Goal: Browse casually: Explore the website without a specific task or goal

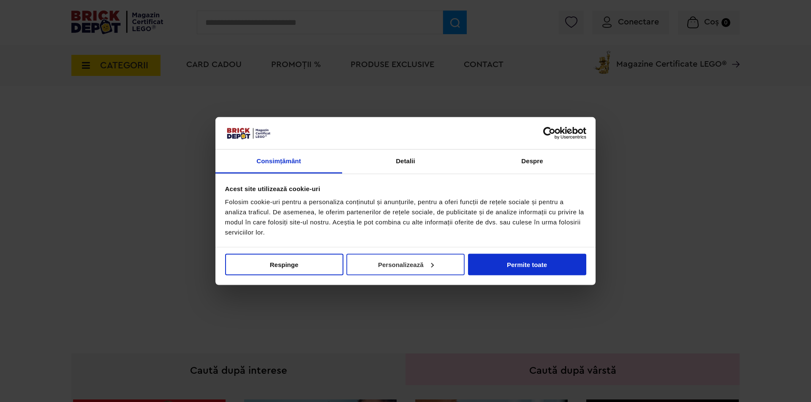
click at [395, 275] on button "Personalizează" at bounding box center [405, 265] width 118 height 22
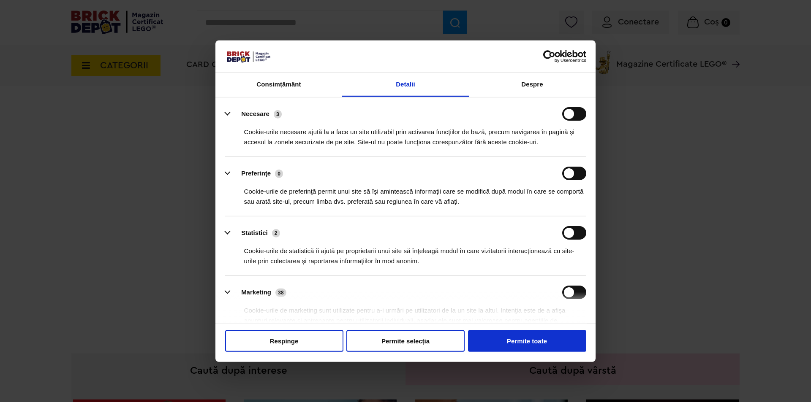
click at [402, 355] on div "Nu vindeți sau nu împărtășiți informațiile mele personale Respinge Permite sele…" at bounding box center [405, 343] width 380 height 38
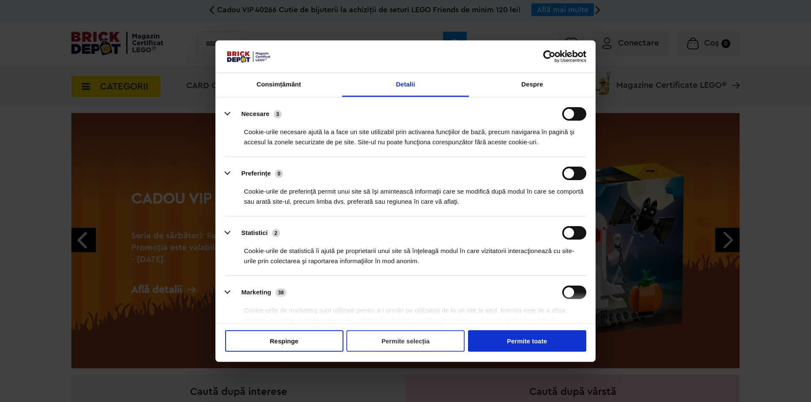
click at [412, 343] on button "Permite selecția" at bounding box center [405, 342] width 118 height 22
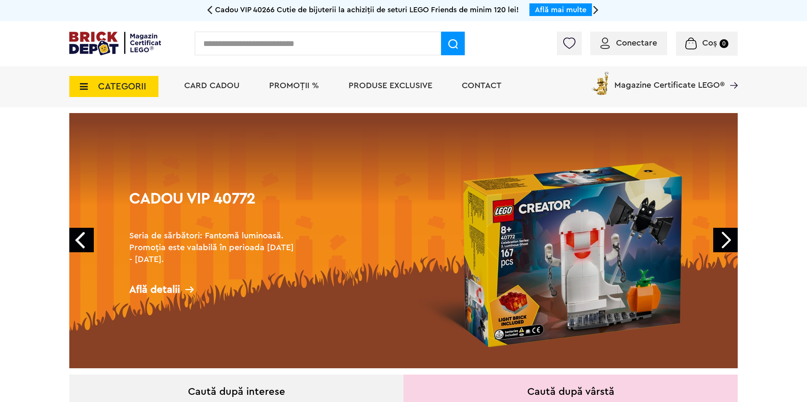
click at [128, 84] on span "CATEGORII" at bounding box center [122, 86] width 48 height 9
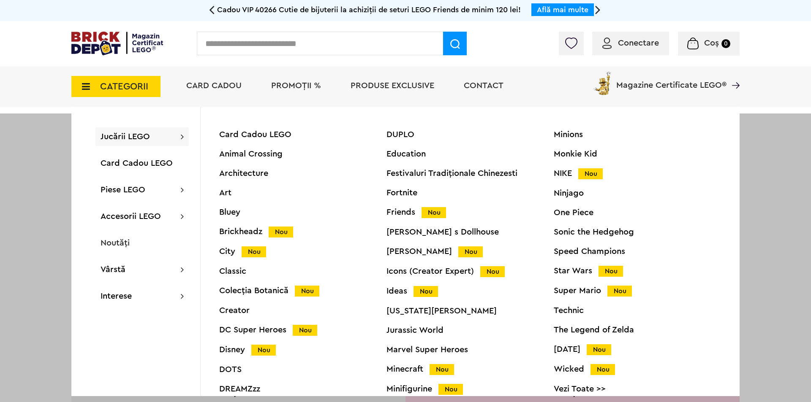
click at [569, 391] on link "Vezi Toate >>" at bounding box center [637, 389] width 167 height 8
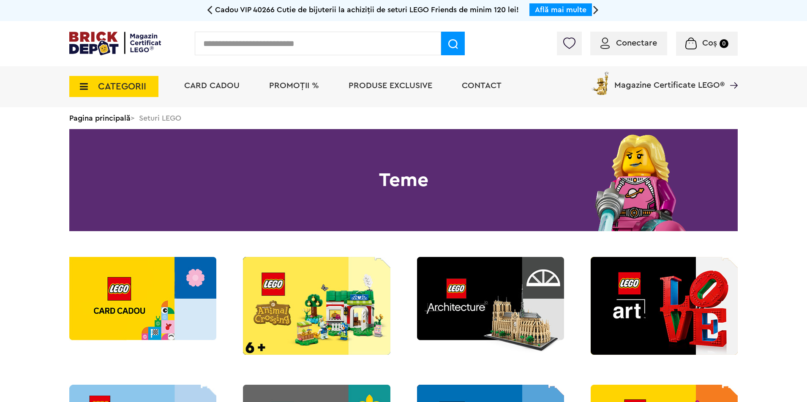
click at [329, 44] on input "text" at bounding box center [318, 44] width 246 height 24
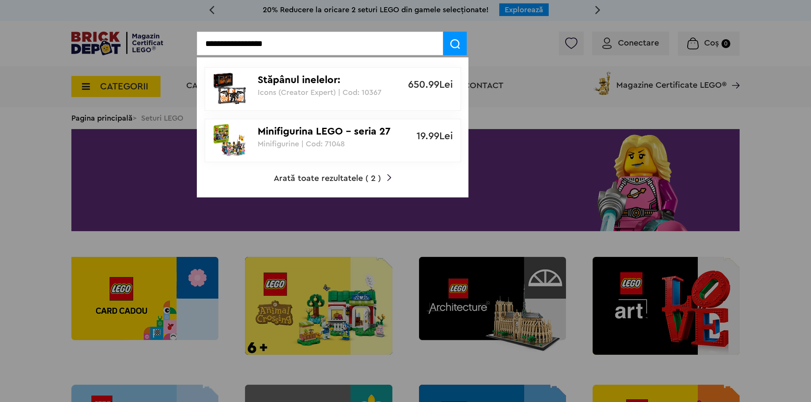
type input "**********"
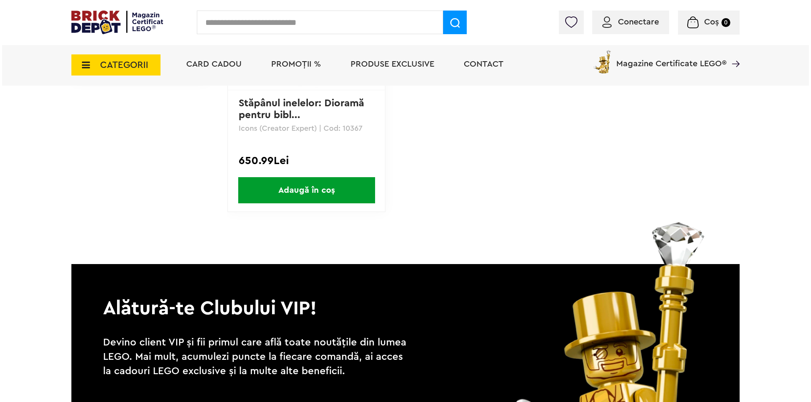
scroll to position [42, 0]
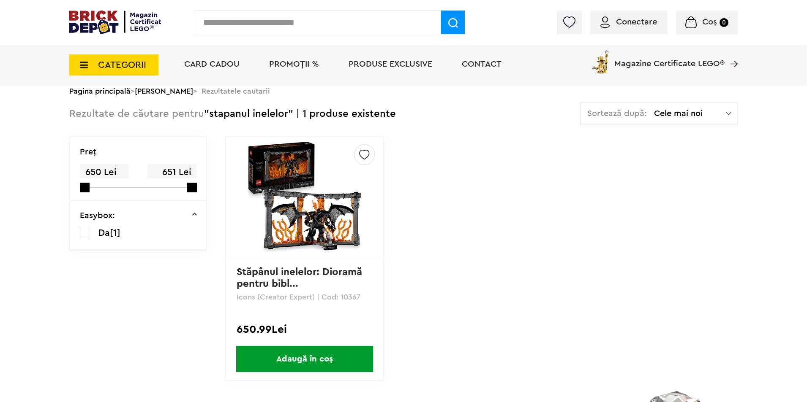
click at [285, 20] on input "text" at bounding box center [318, 23] width 246 height 24
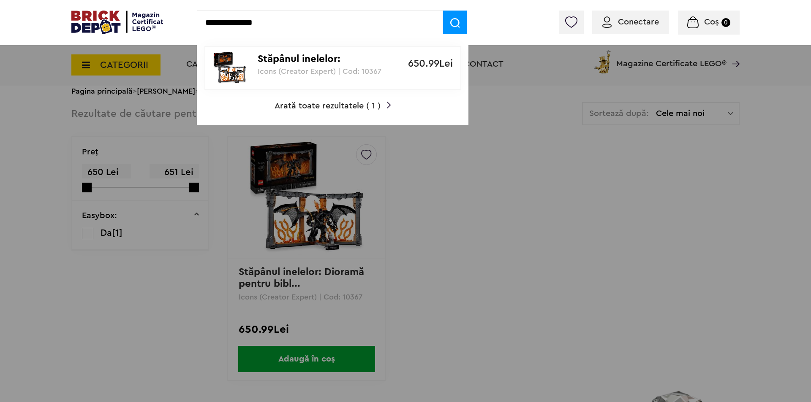
click at [487, 235] on div at bounding box center [405, 201] width 811 height 402
click at [476, 193] on div at bounding box center [405, 201] width 811 height 402
click at [166, 299] on div at bounding box center [405, 201] width 811 height 402
click at [283, 27] on input "**********" at bounding box center [320, 23] width 246 height 24
drag, startPoint x: 296, startPoint y: 22, endPoint x: 9, endPoint y: -15, distance: 289.1
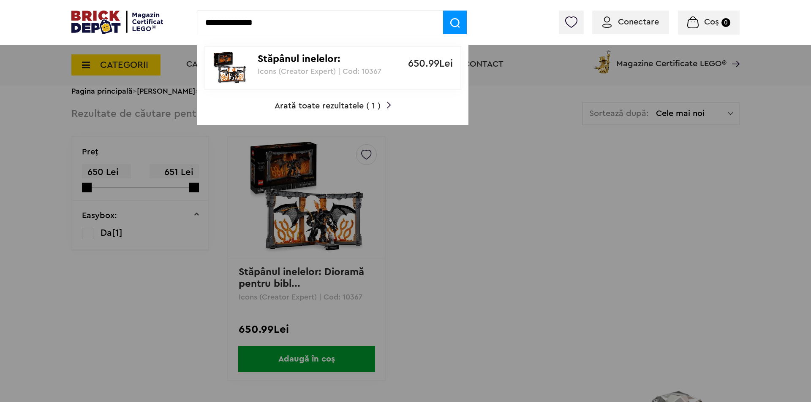
type input "******"
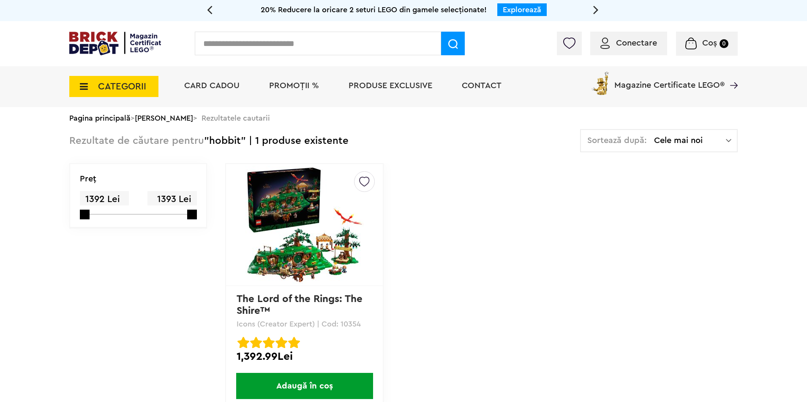
click at [137, 35] on img at bounding box center [115, 44] width 92 height 24
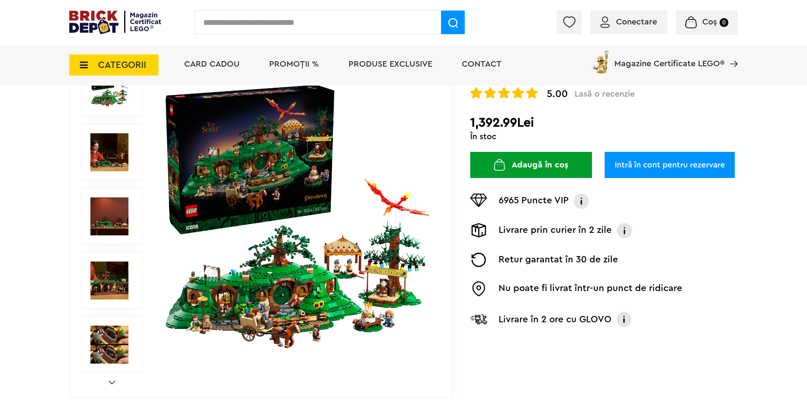
scroll to position [127, 0]
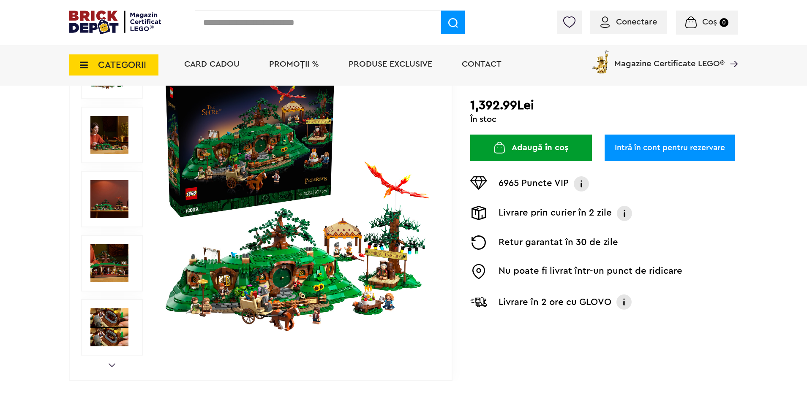
click at [231, 263] on img at bounding box center [297, 199] width 272 height 272
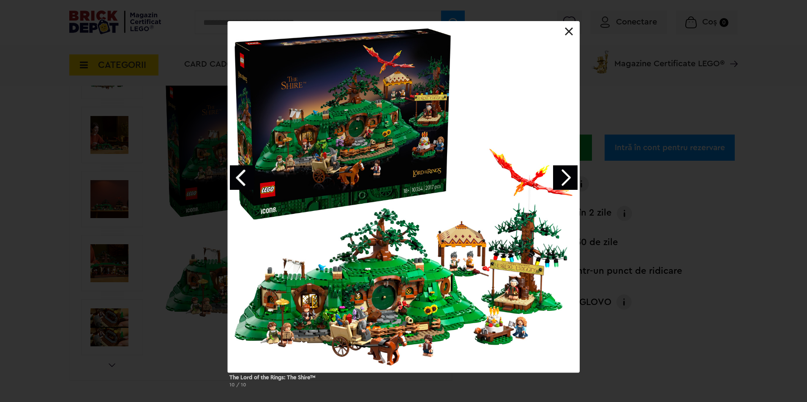
click at [626, 351] on div "The Lord of the Rings: The Shire™ 10 / 10" at bounding box center [403, 208] width 807 height 374
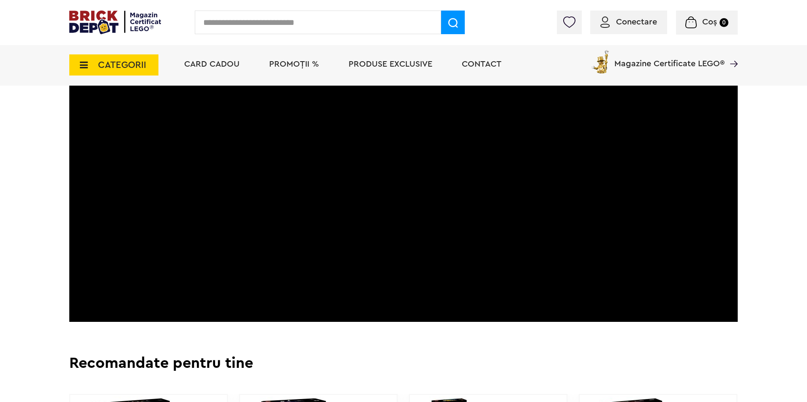
scroll to position [1520, 0]
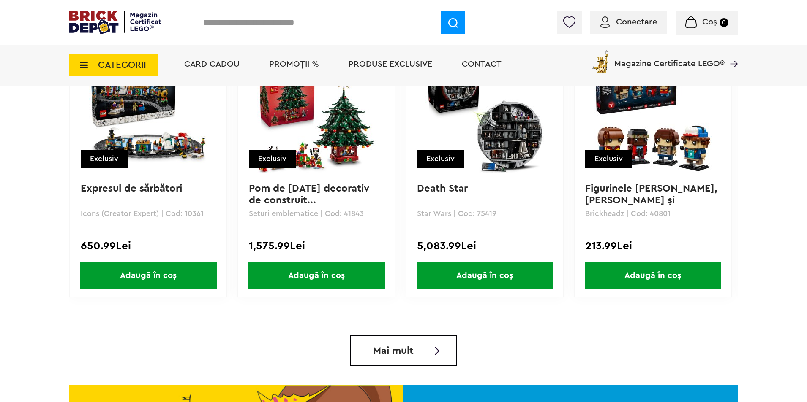
scroll to position [1816, 0]
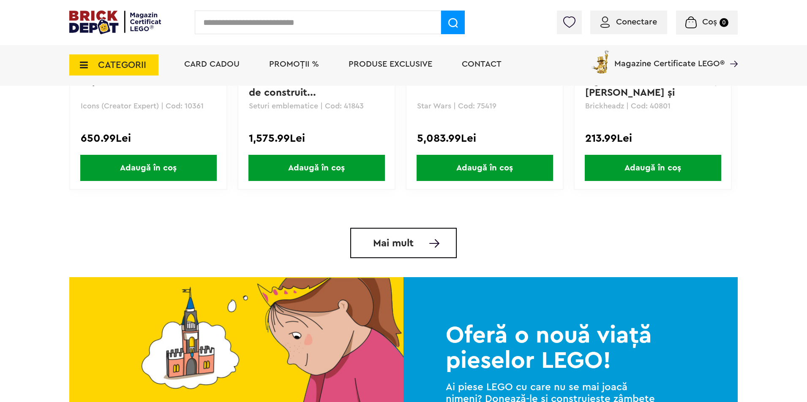
click at [405, 249] on span "Mai mult" at bounding box center [393, 244] width 41 height 10
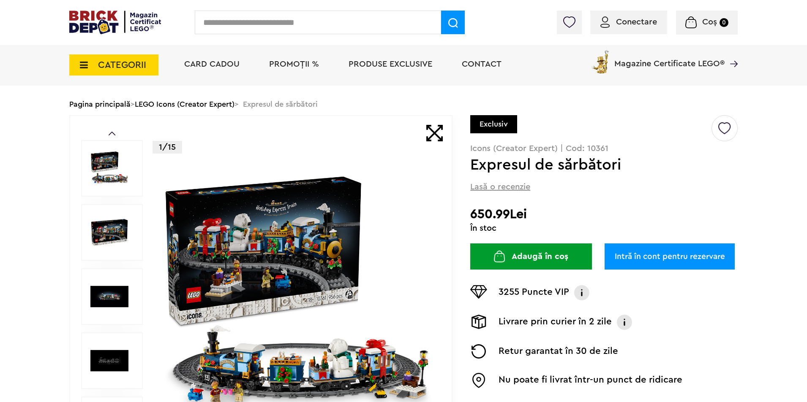
scroll to position [84, 0]
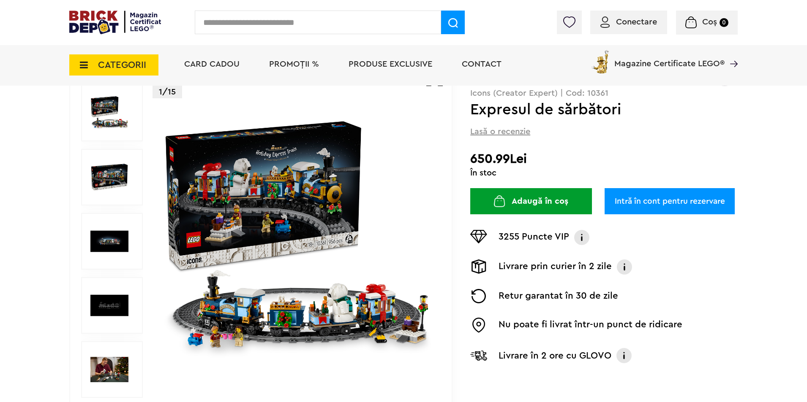
click at [111, 249] on img at bounding box center [109, 242] width 38 height 38
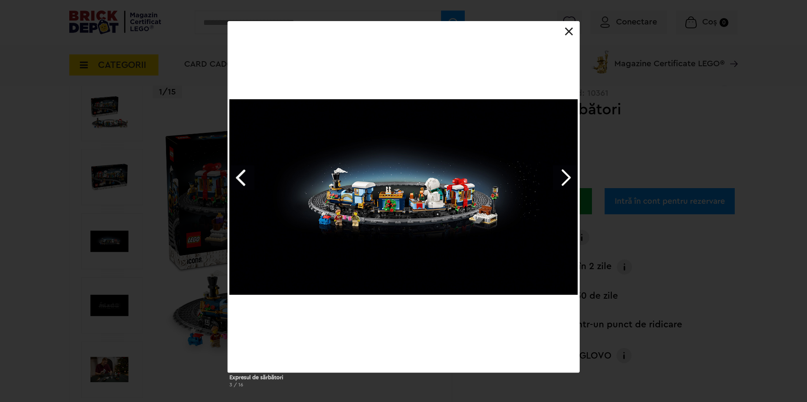
click at [567, 32] on link at bounding box center [569, 31] width 8 height 8
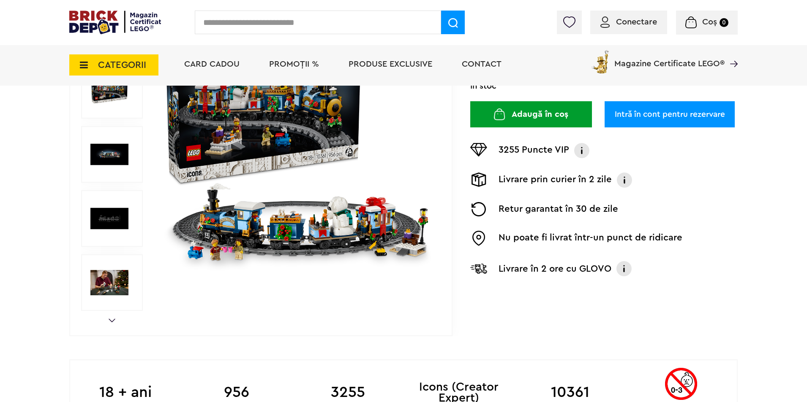
scroll to position [169, 0]
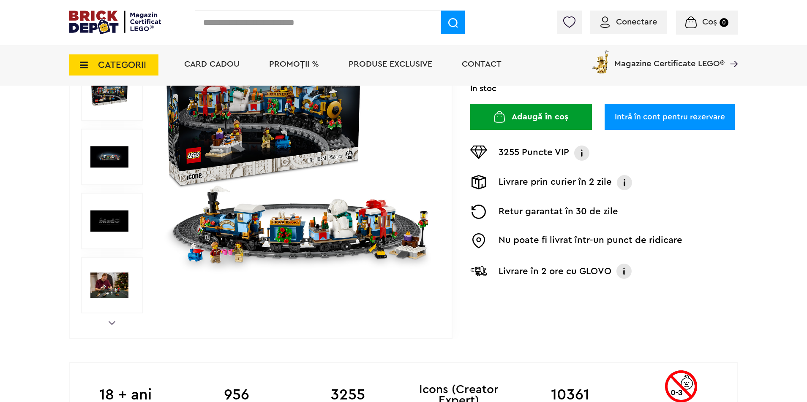
click at [109, 288] on img at bounding box center [109, 285] width 38 height 38
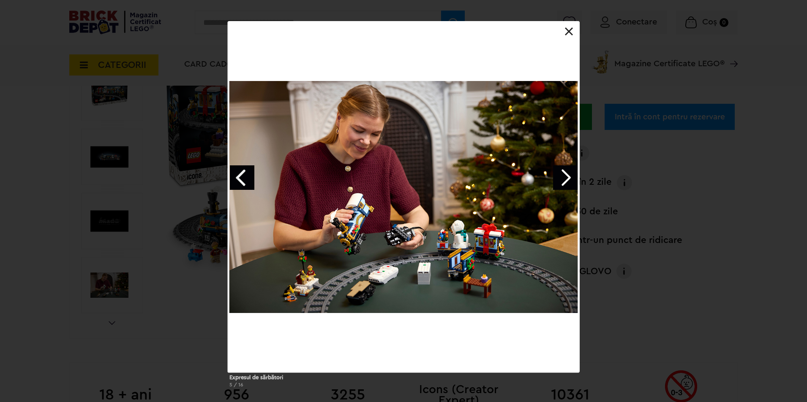
click at [567, 30] on link at bounding box center [569, 31] width 8 height 8
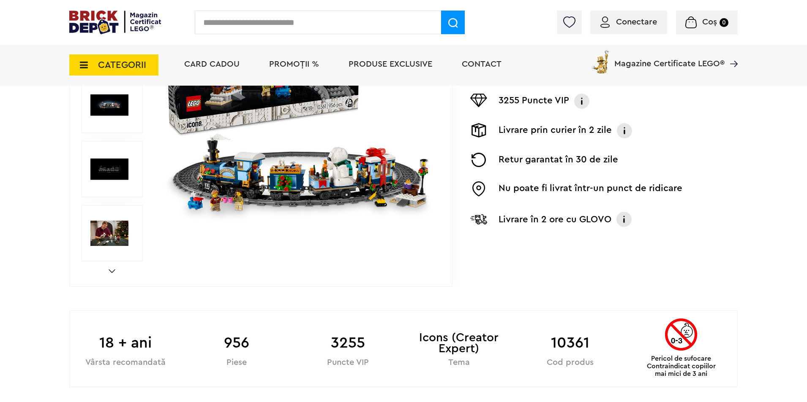
scroll to position [127, 0]
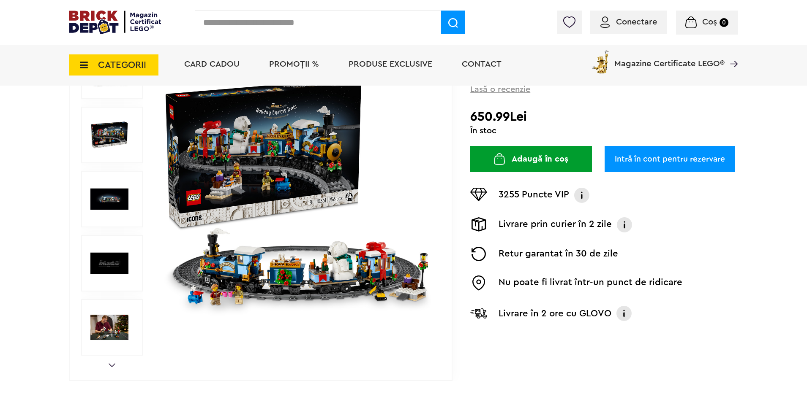
click at [108, 362] on div "Prev Next 1/15" at bounding box center [260, 200] width 383 height 364
click at [110, 366] on link "Next" at bounding box center [112, 366] width 7 height 4
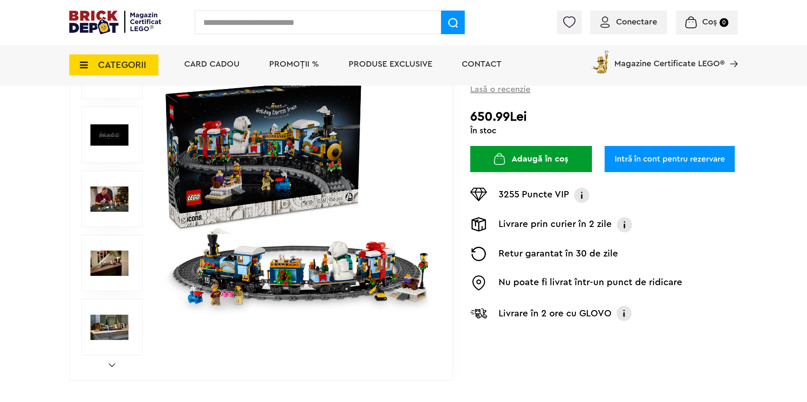
click at [110, 366] on link "Next" at bounding box center [112, 366] width 7 height 4
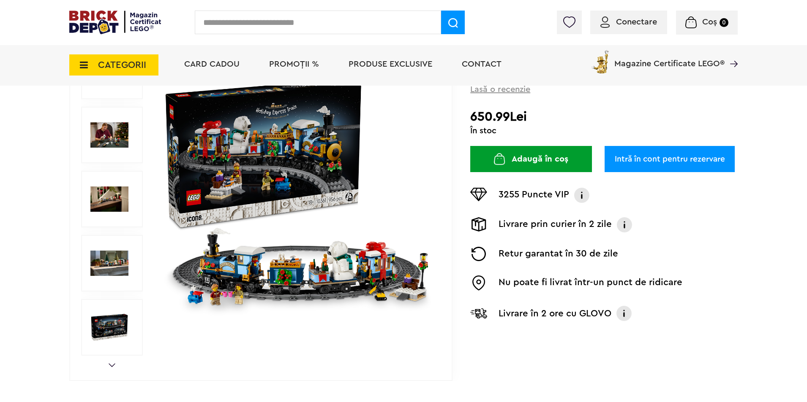
click at [110, 366] on link "Next" at bounding box center [112, 366] width 7 height 4
click at [114, 320] on img at bounding box center [109, 328] width 38 height 38
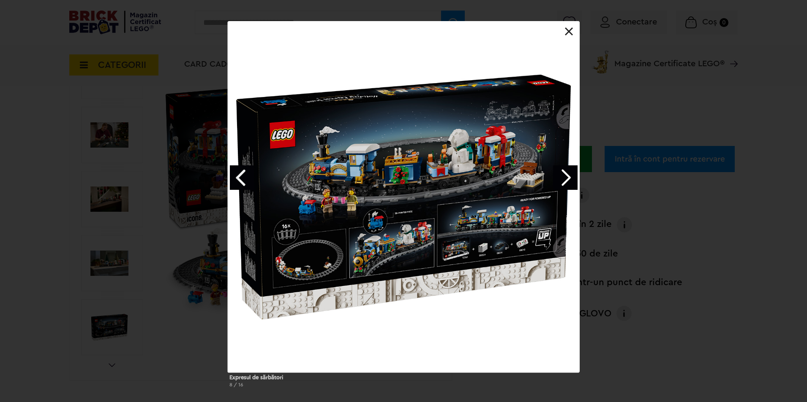
click at [572, 33] on link at bounding box center [569, 31] width 8 height 8
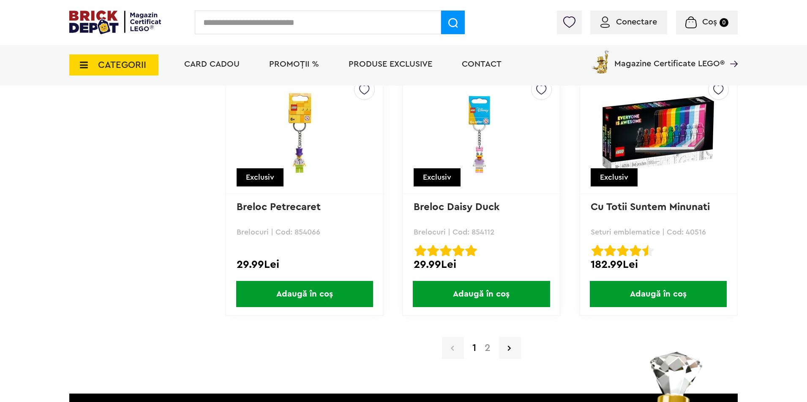
scroll to position [8024, 0]
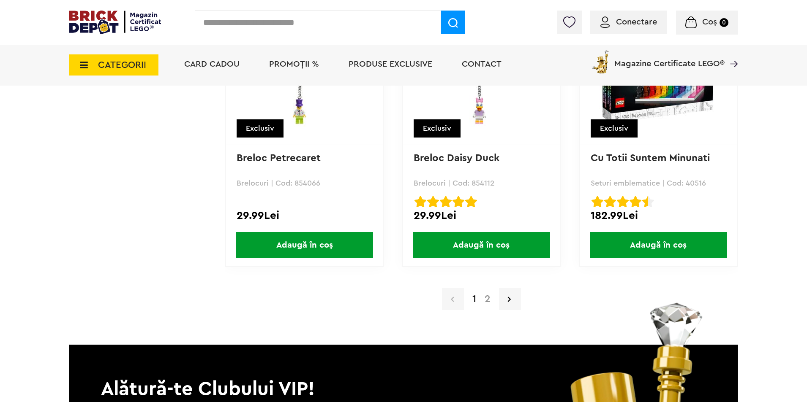
click at [487, 305] on link "2" at bounding box center [487, 299] width 14 height 10
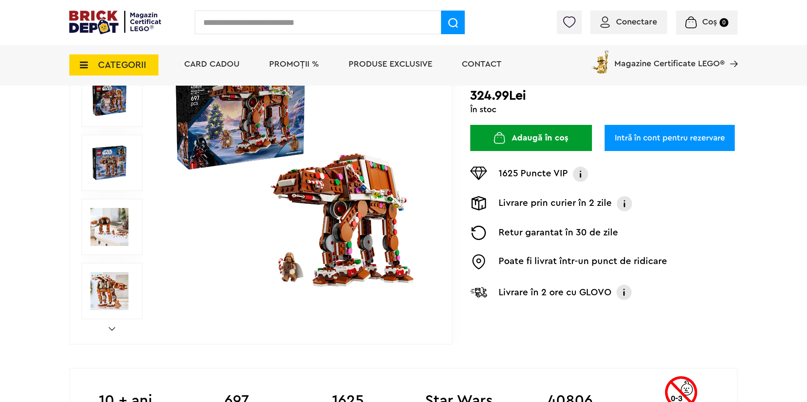
scroll to position [169, 0]
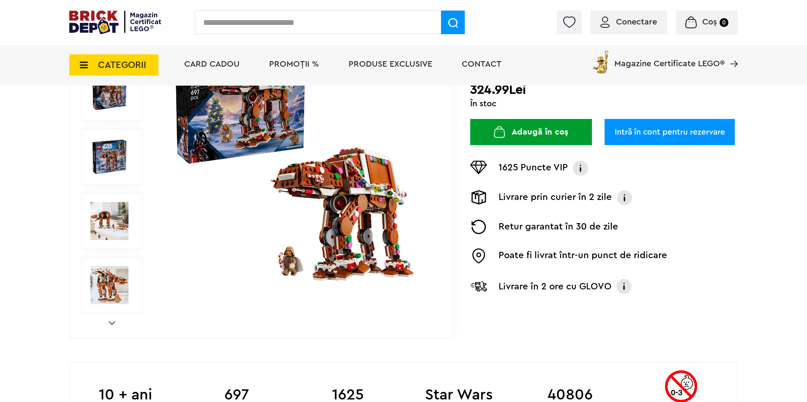
click at [284, 259] on img at bounding box center [297, 157] width 272 height 272
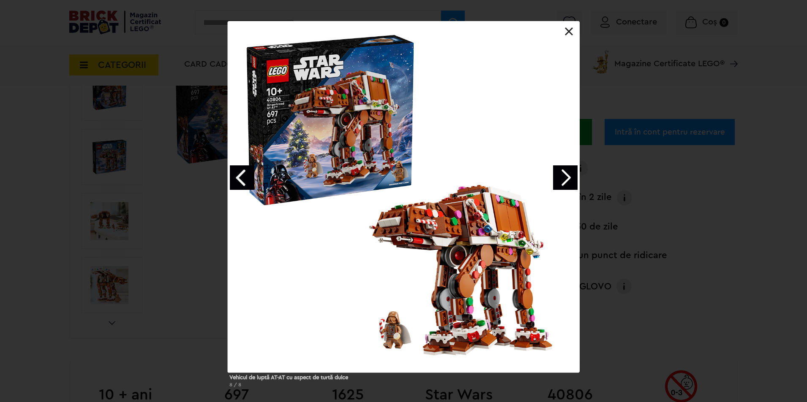
click at [178, 179] on div "Vehicul de luptă AT-AT cu aspect de turtă dulce 8 / 8" at bounding box center [403, 208] width 807 height 374
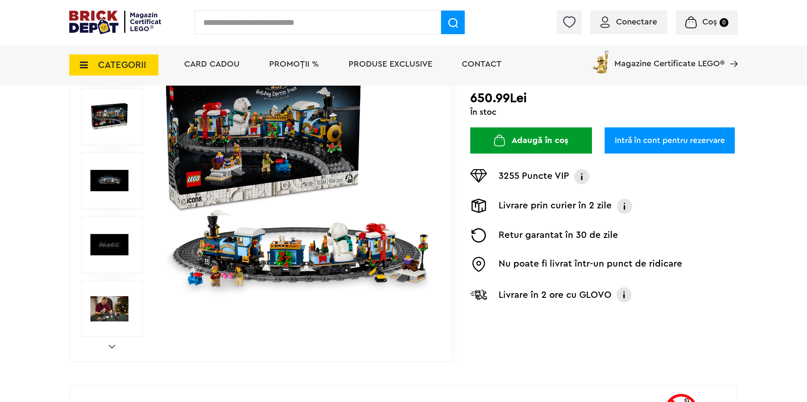
scroll to position [127, 0]
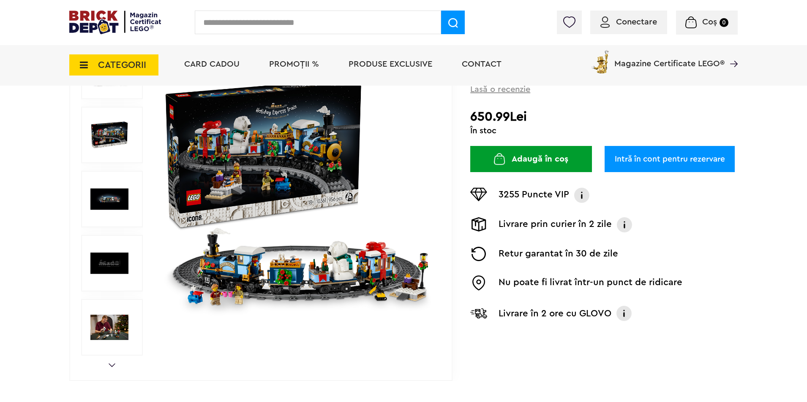
click at [238, 299] on img at bounding box center [297, 199] width 272 height 272
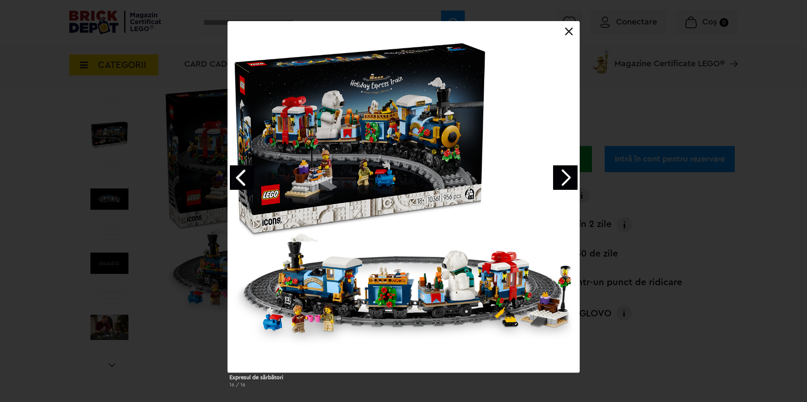
click at [559, 174] on link "Next image" at bounding box center [565, 178] width 24 height 24
click at [565, 176] on link "Next image" at bounding box center [565, 178] width 24 height 24
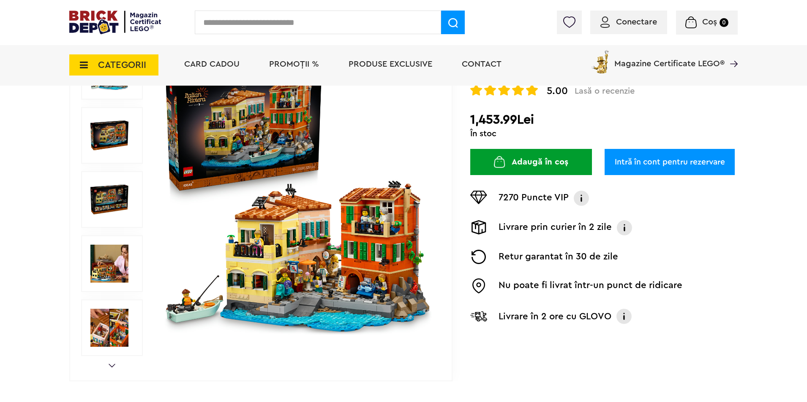
scroll to position [127, 0]
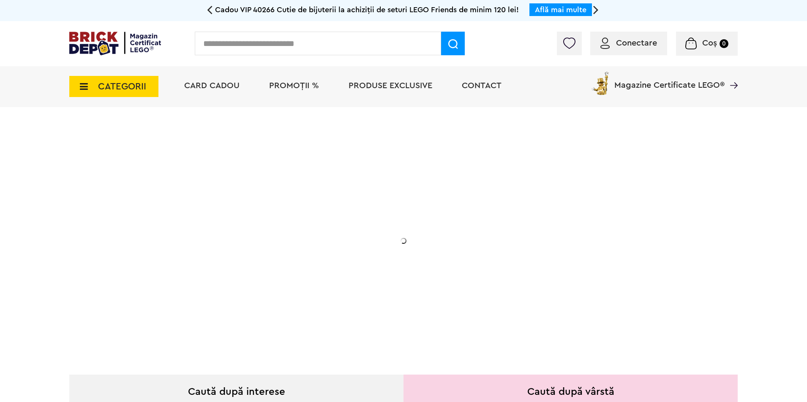
click at [283, 21] on div "Conectare Coș 0" at bounding box center [403, 43] width 807 height 45
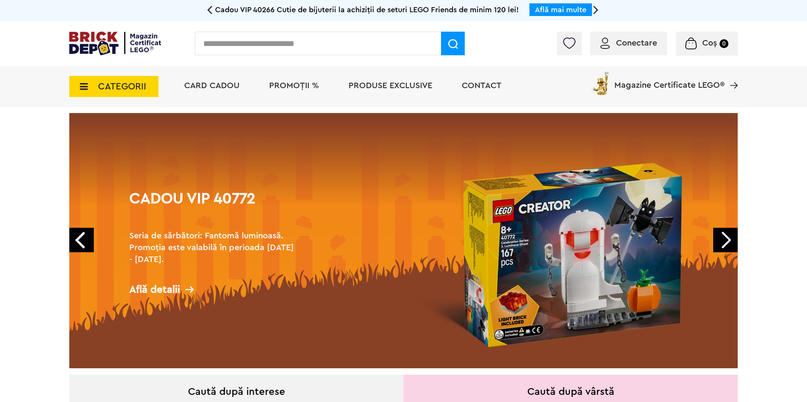
click at [285, 41] on input "text" at bounding box center [318, 44] width 246 height 24
type input "*******"
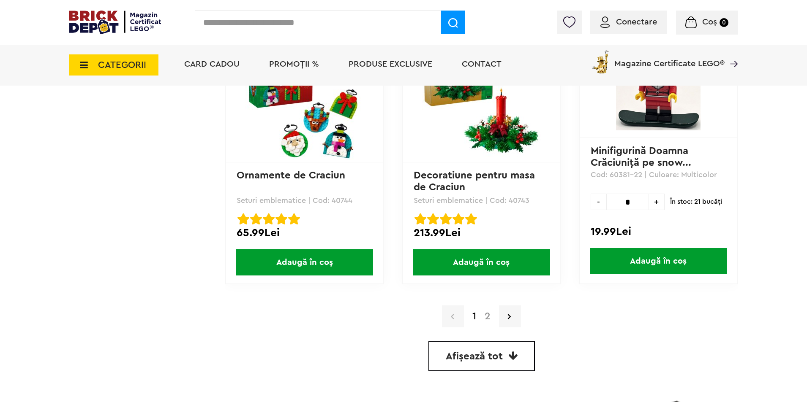
scroll to position [2238, 0]
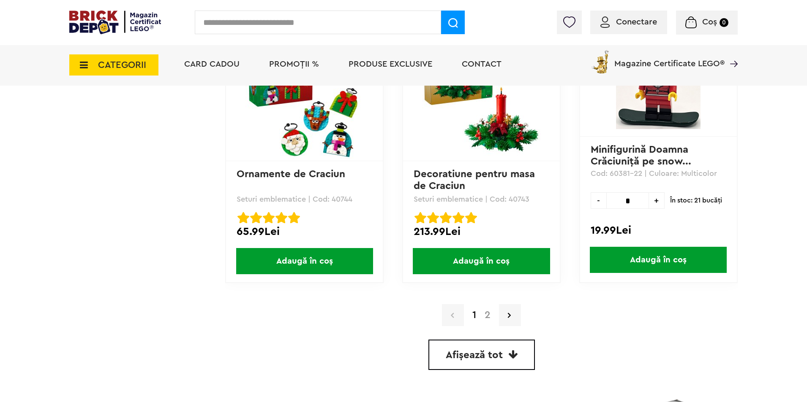
click at [486, 317] on link "2" at bounding box center [487, 315] width 14 height 10
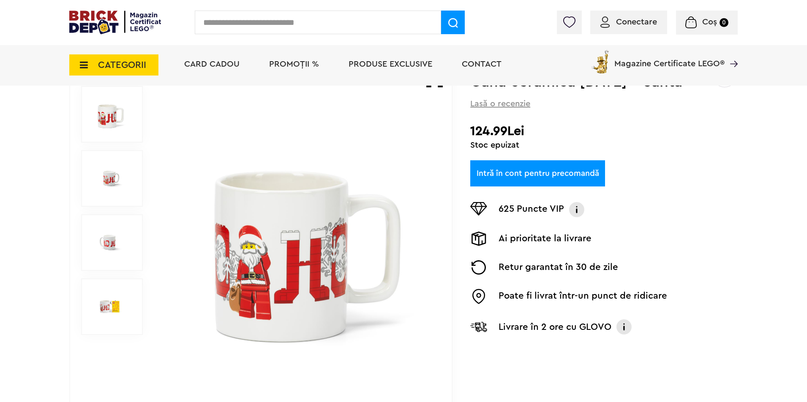
scroll to position [84, 0]
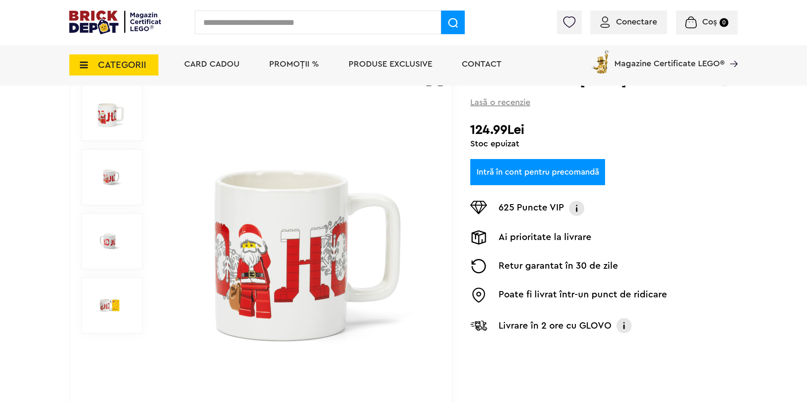
click at [118, 184] on img at bounding box center [109, 177] width 38 height 38
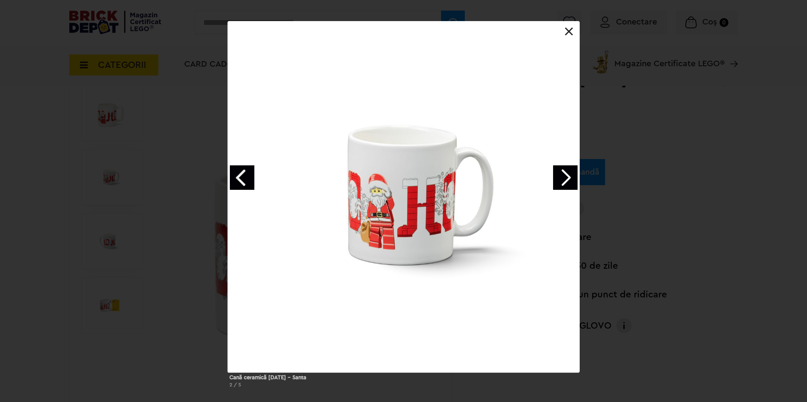
click at [566, 174] on link "Next image" at bounding box center [565, 178] width 24 height 24
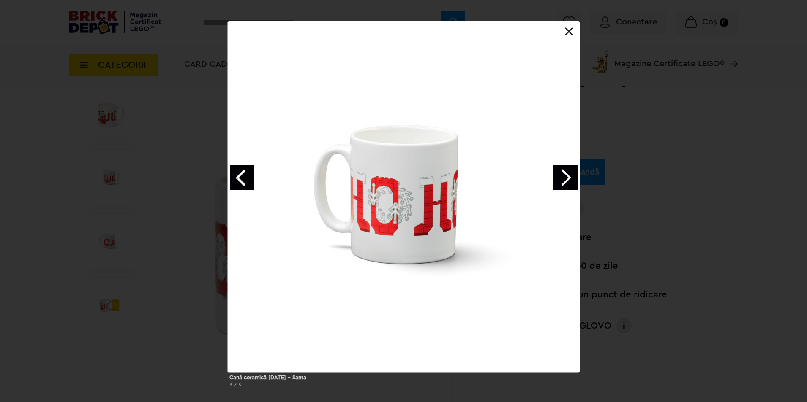
click at [566, 174] on link "Next image" at bounding box center [565, 178] width 24 height 24
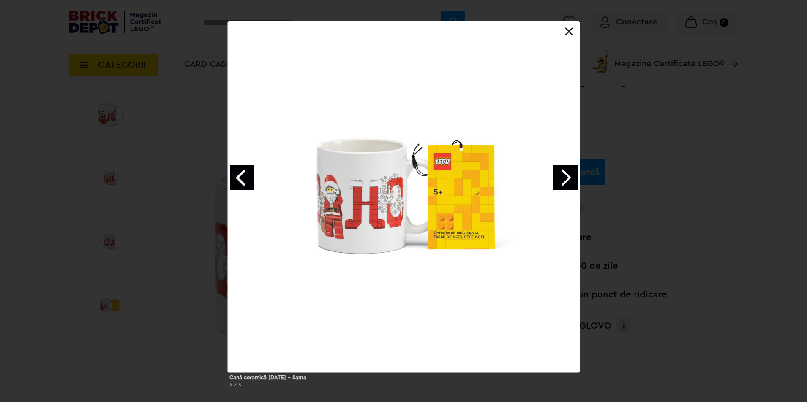
click at [566, 174] on link "Next image" at bounding box center [565, 178] width 24 height 24
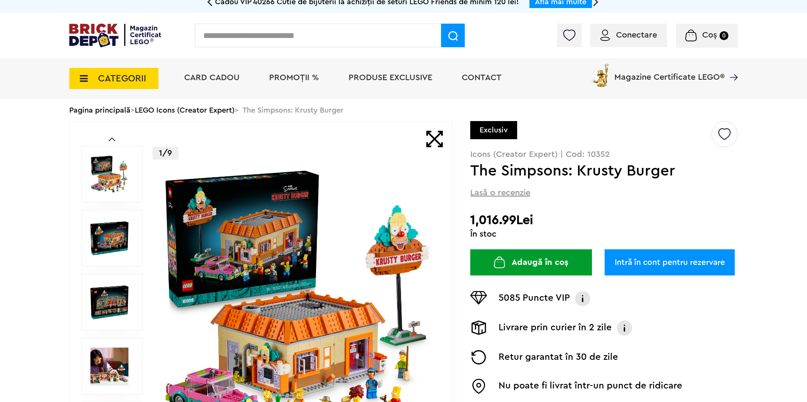
scroll to position [84, 0]
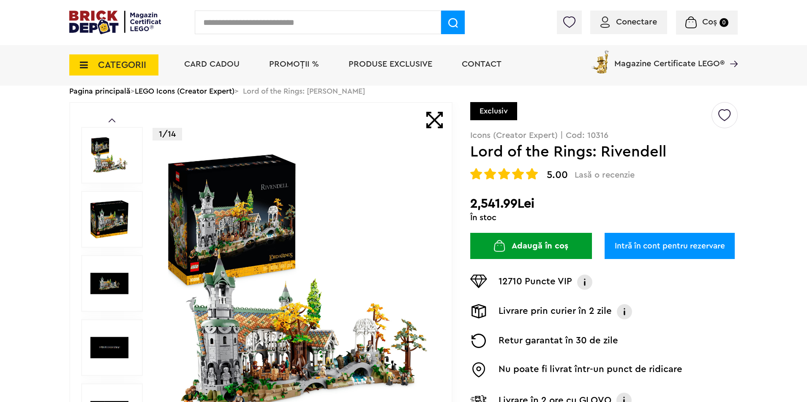
scroll to position [169, 0]
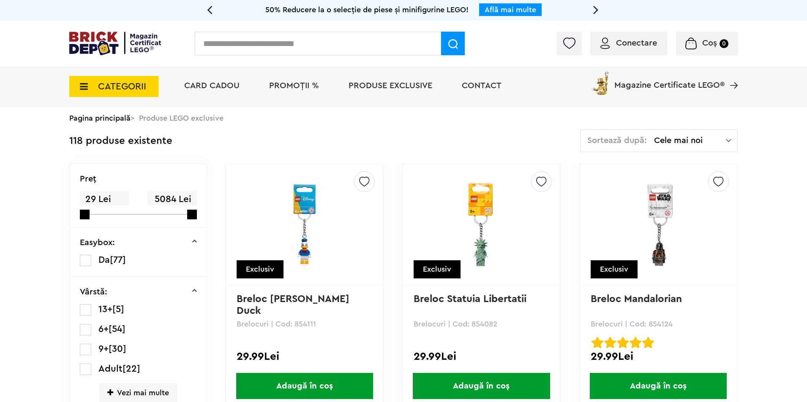
click at [111, 122] on link "Pagina principală" at bounding box center [99, 118] width 61 height 8
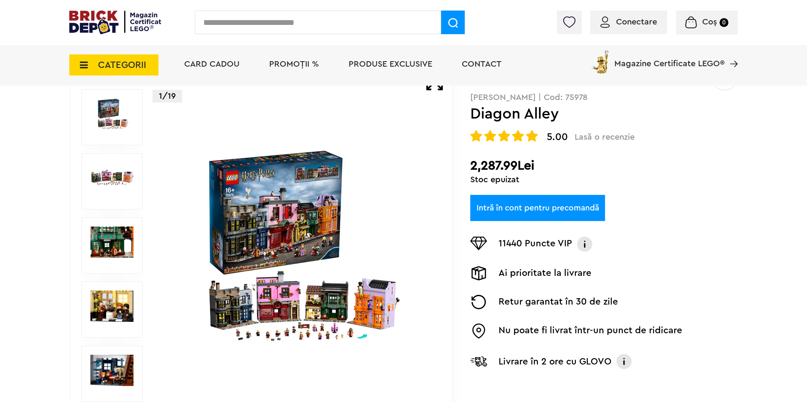
scroll to position [84, 0]
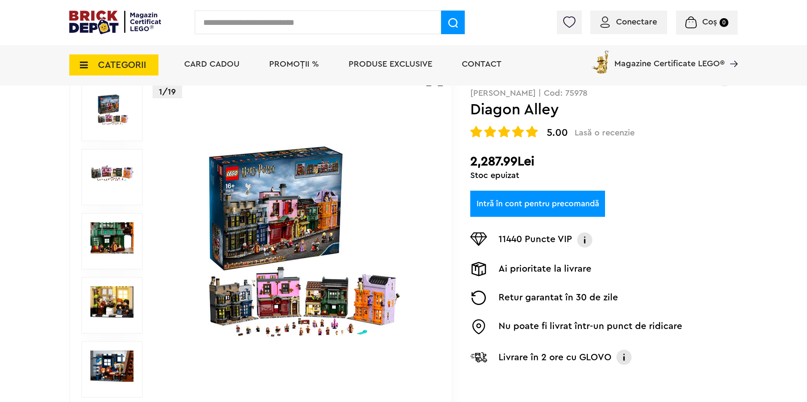
click at [272, 212] on img at bounding box center [297, 242] width 272 height 197
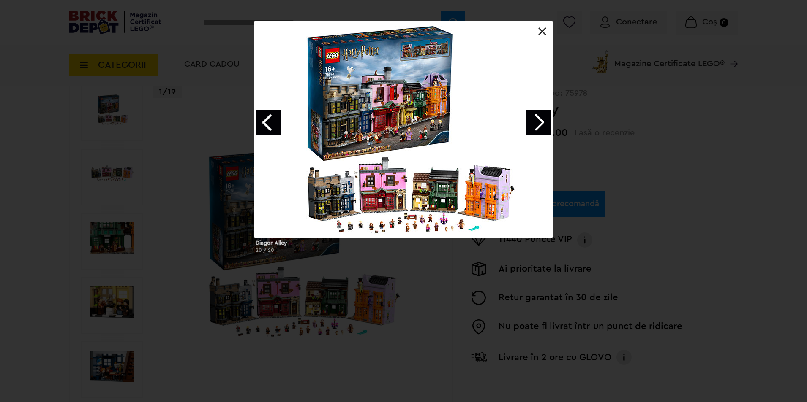
click at [542, 116] on link "Next image" at bounding box center [538, 122] width 24 height 24
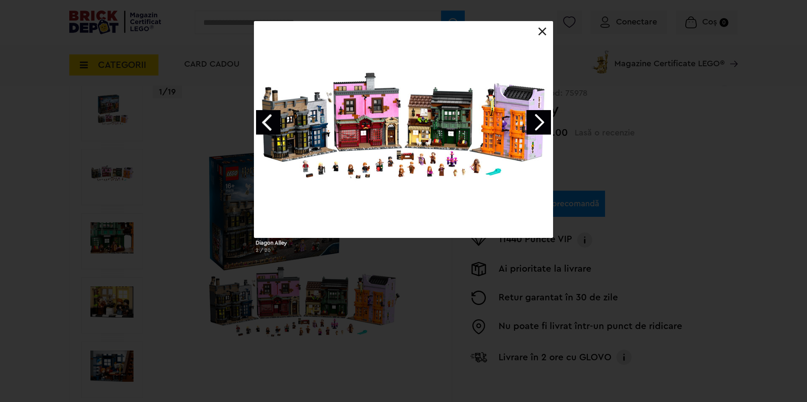
click at [546, 32] on link at bounding box center [542, 31] width 8 height 8
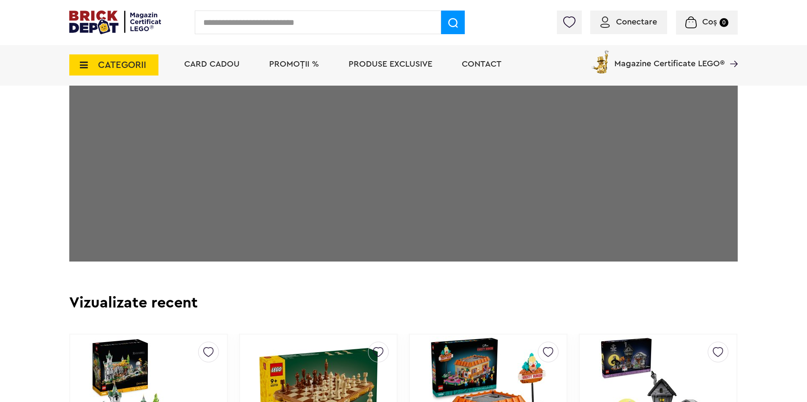
scroll to position [1943, 0]
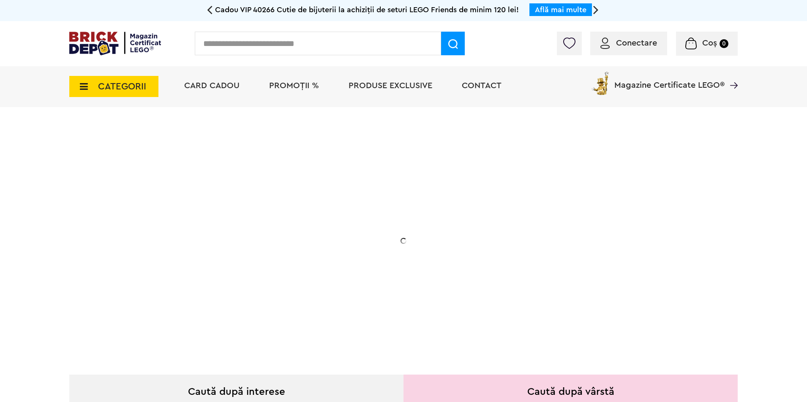
click at [114, 82] on span "CATEGORII" at bounding box center [122, 86] width 48 height 9
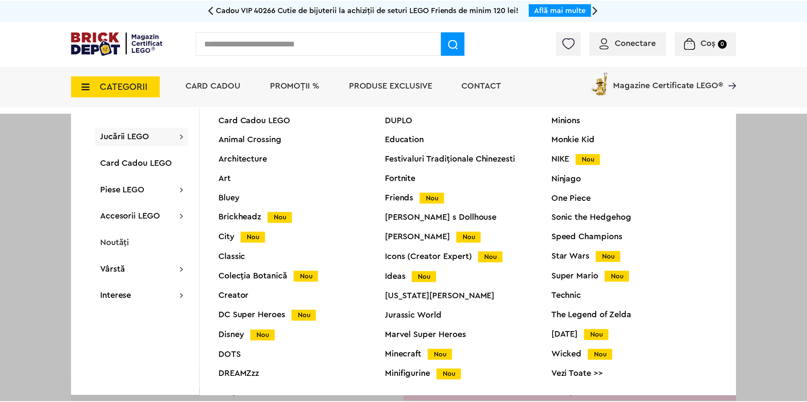
scroll to position [32, 0]
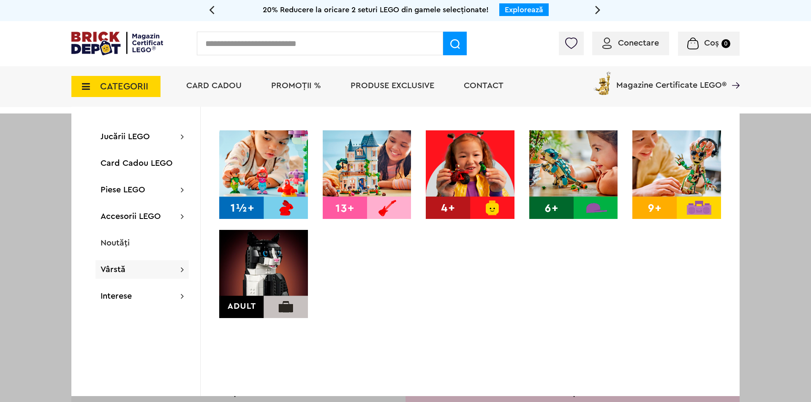
click at [51, 207] on div at bounding box center [405, 315] width 811 height 402
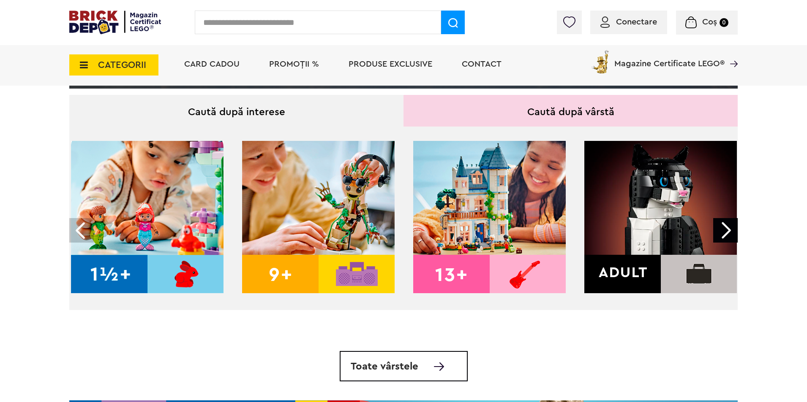
scroll to position [296, 0]
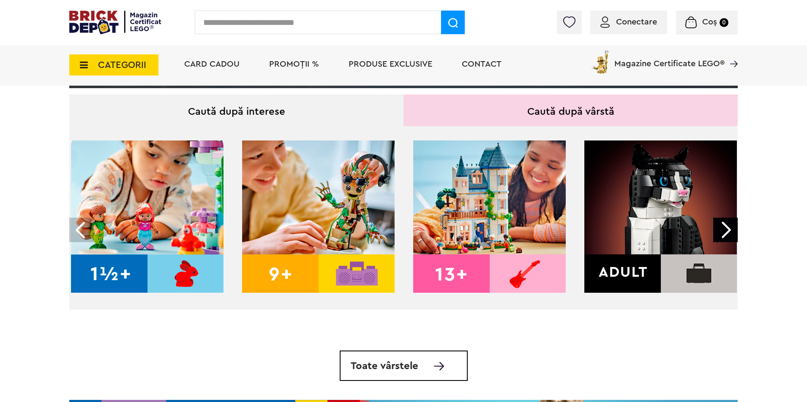
click at [644, 216] on img at bounding box center [660, 217] width 152 height 152
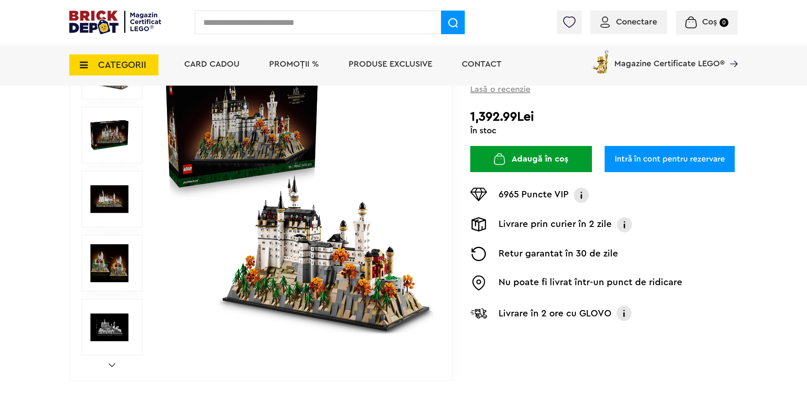
scroll to position [84, 0]
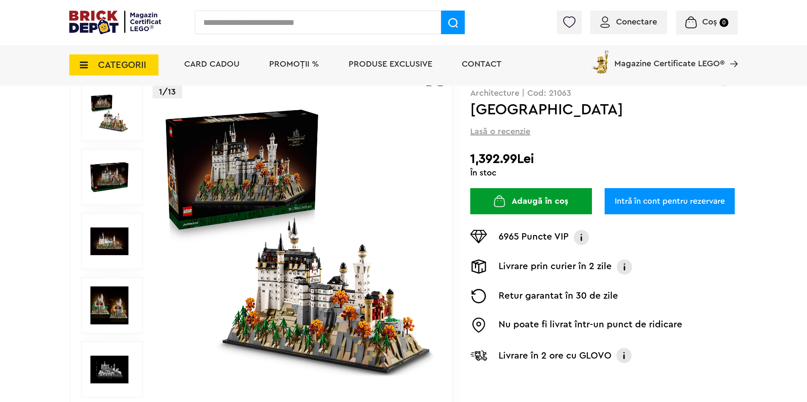
drag, startPoint x: 650, startPoint y: 108, endPoint x: 531, endPoint y: 115, distance: 118.9
click at [531, 115] on h1 "[GEOGRAPHIC_DATA]" at bounding box center [590, 109] width 240 height 15
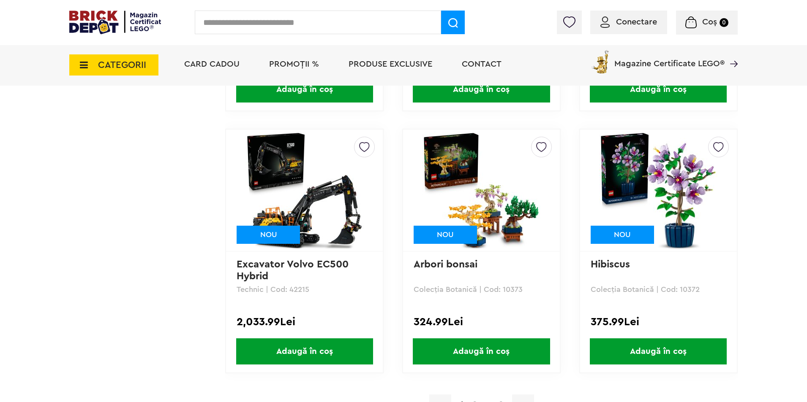
scroll to position [1647, 0]
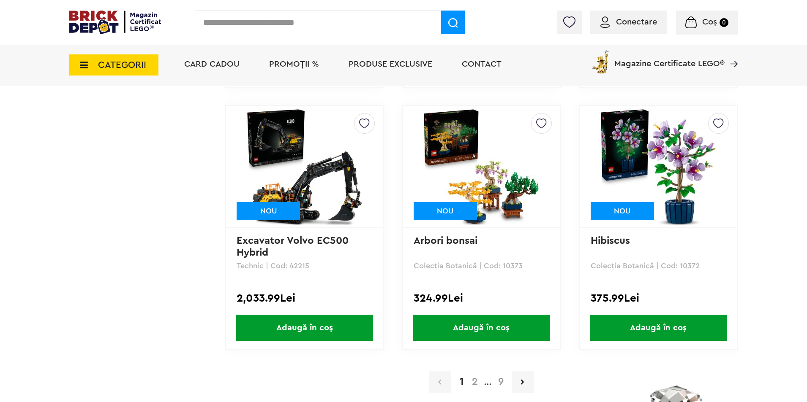
click at [472, 383] on a=Adult&order=1&page=2"] "2" at bounding box center [475, 382] width 14 height 10
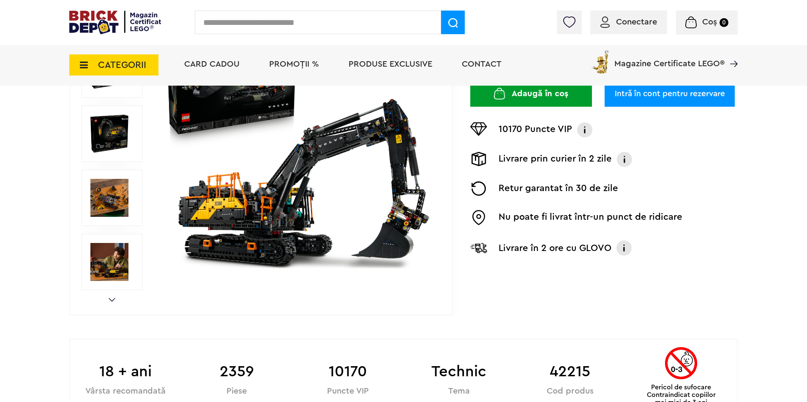
scroll to position [169, 0]
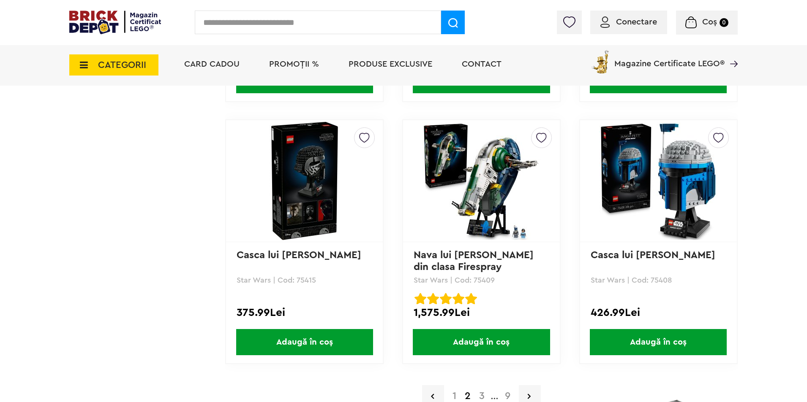
scroll to position [1774, 0]
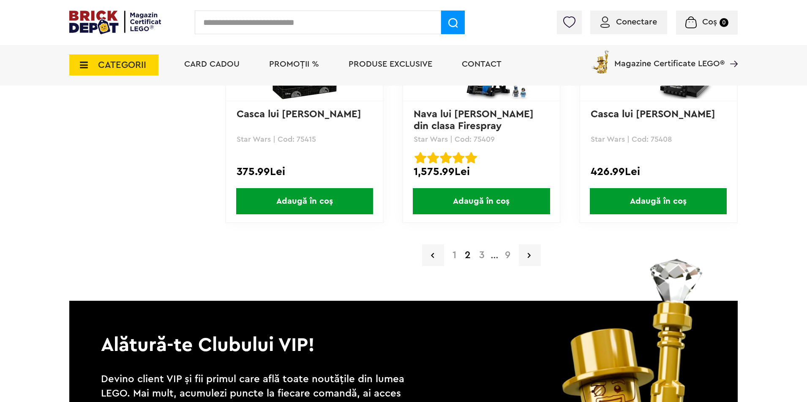
click at [485, 256] on a=Adult&order=1&page=3"] "3" at bounding box center [482, 255] width 14 height 10
